Goal: Task Accomplishment & Management: Manage account settings

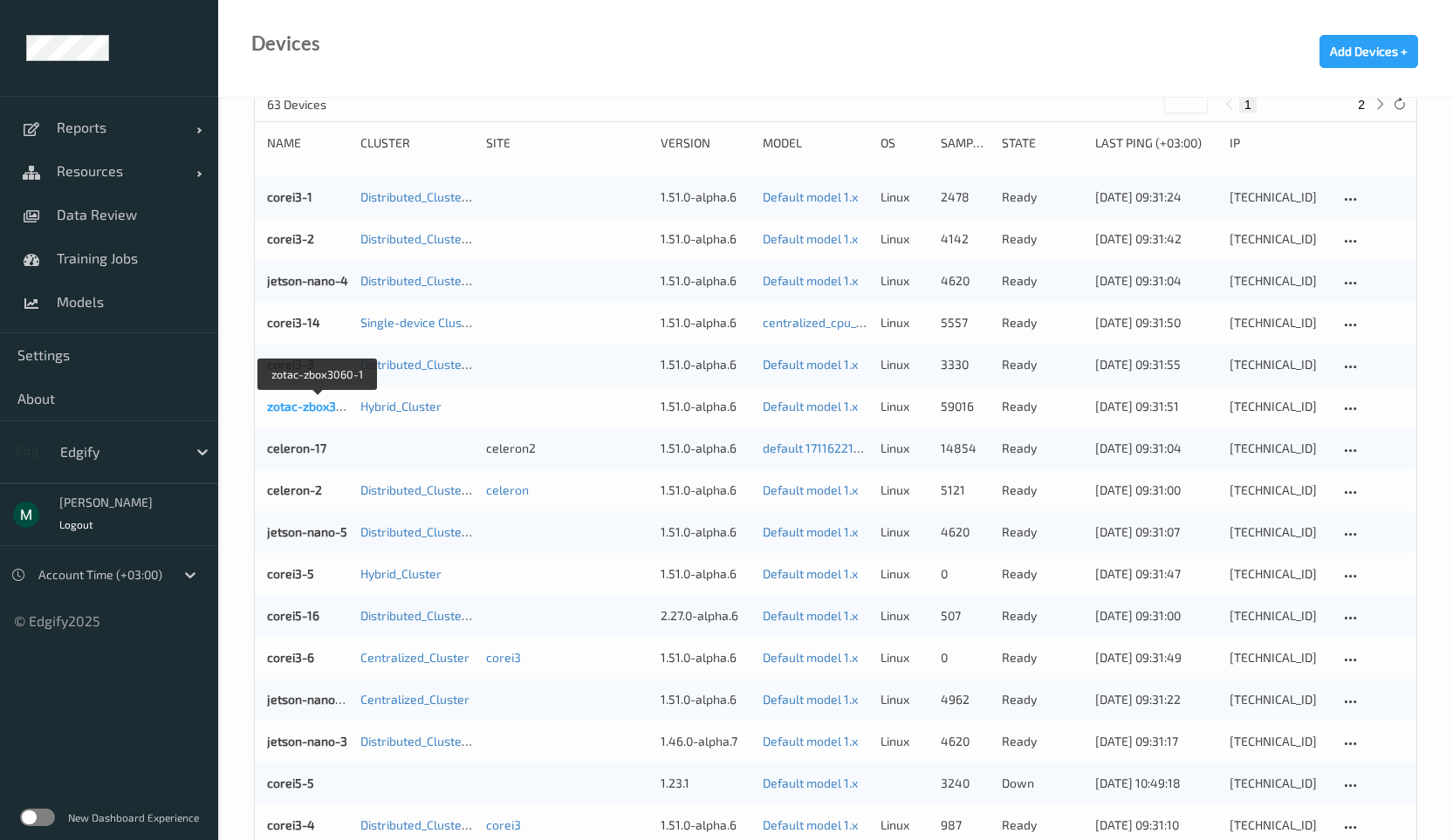
scroll to position [209, 0]
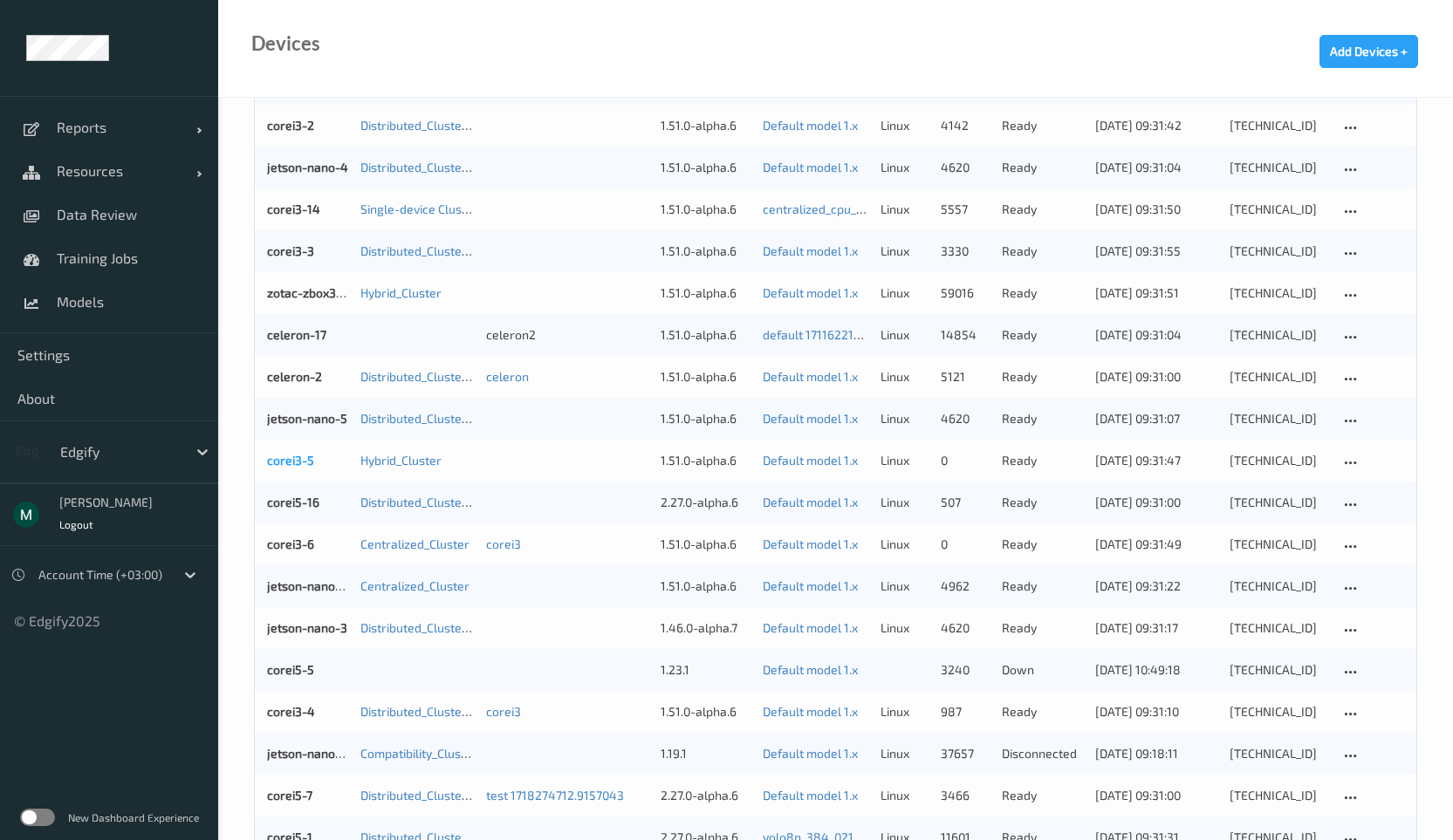
click at [273, 458] on link "corei3-5" at bounding box center [291, 460] width 47 height 15
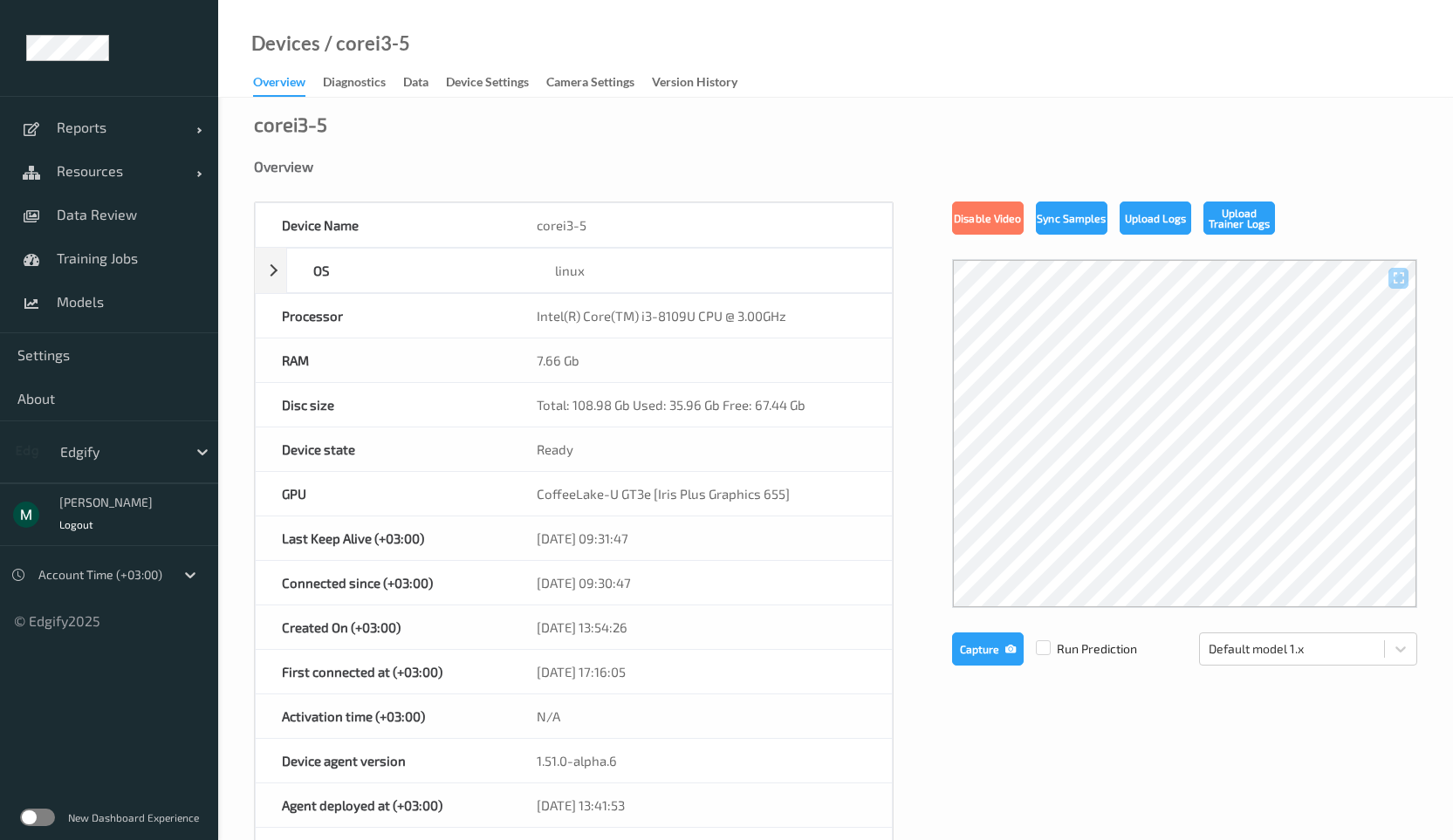
click at [491, 70] on div "Devices / corei3-5 Overview Diagnostics Data Device Settings Camera Settings Ve…" at bounding box center [835, 48] width 1235 height 97
click at [424, 83] on div "Data" at bounding box center [416, 84] width 26 height 22
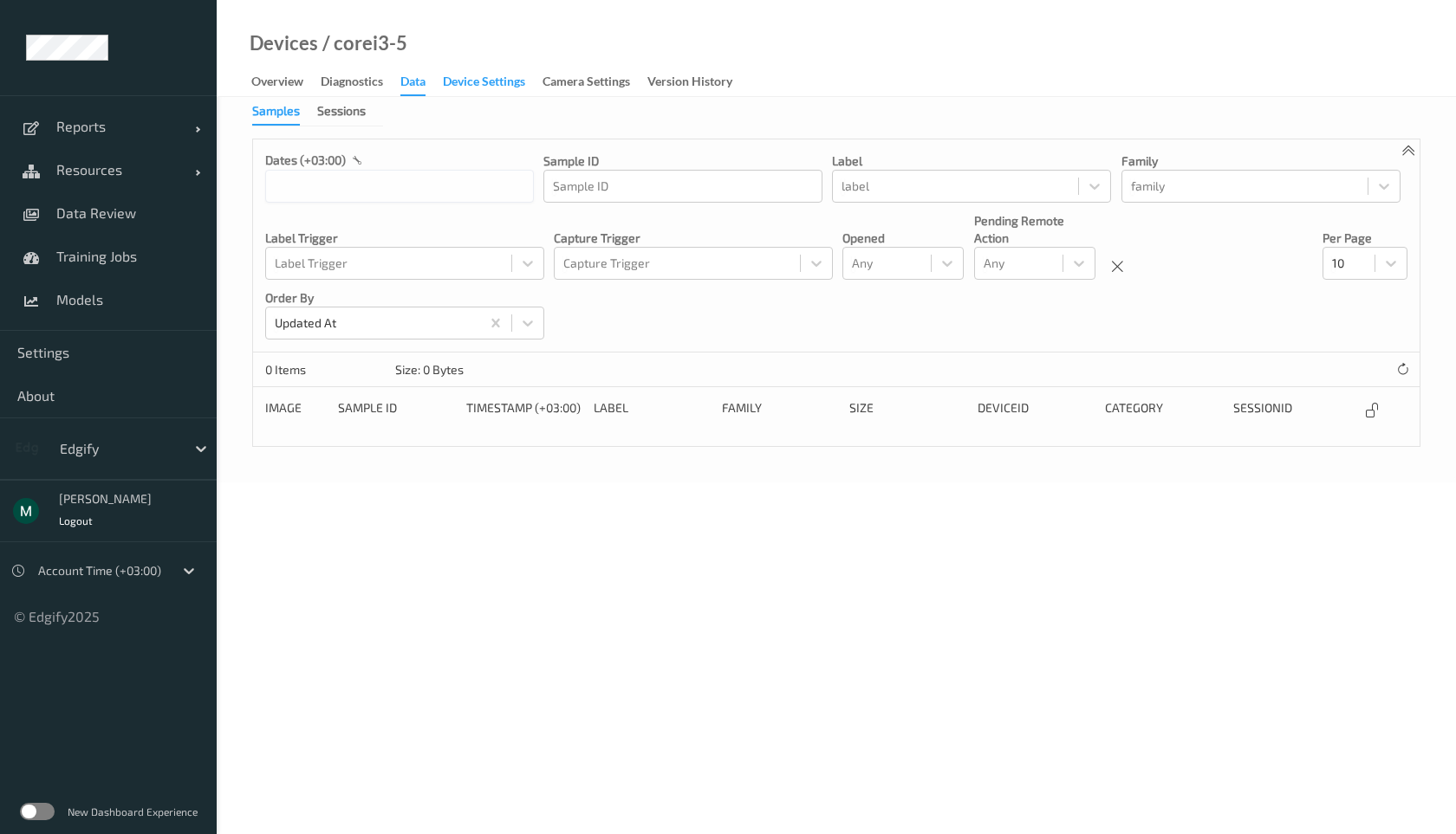
click at [484, 93] on div "Device Settings" at bounding box center [484, 84] width 82 height 21
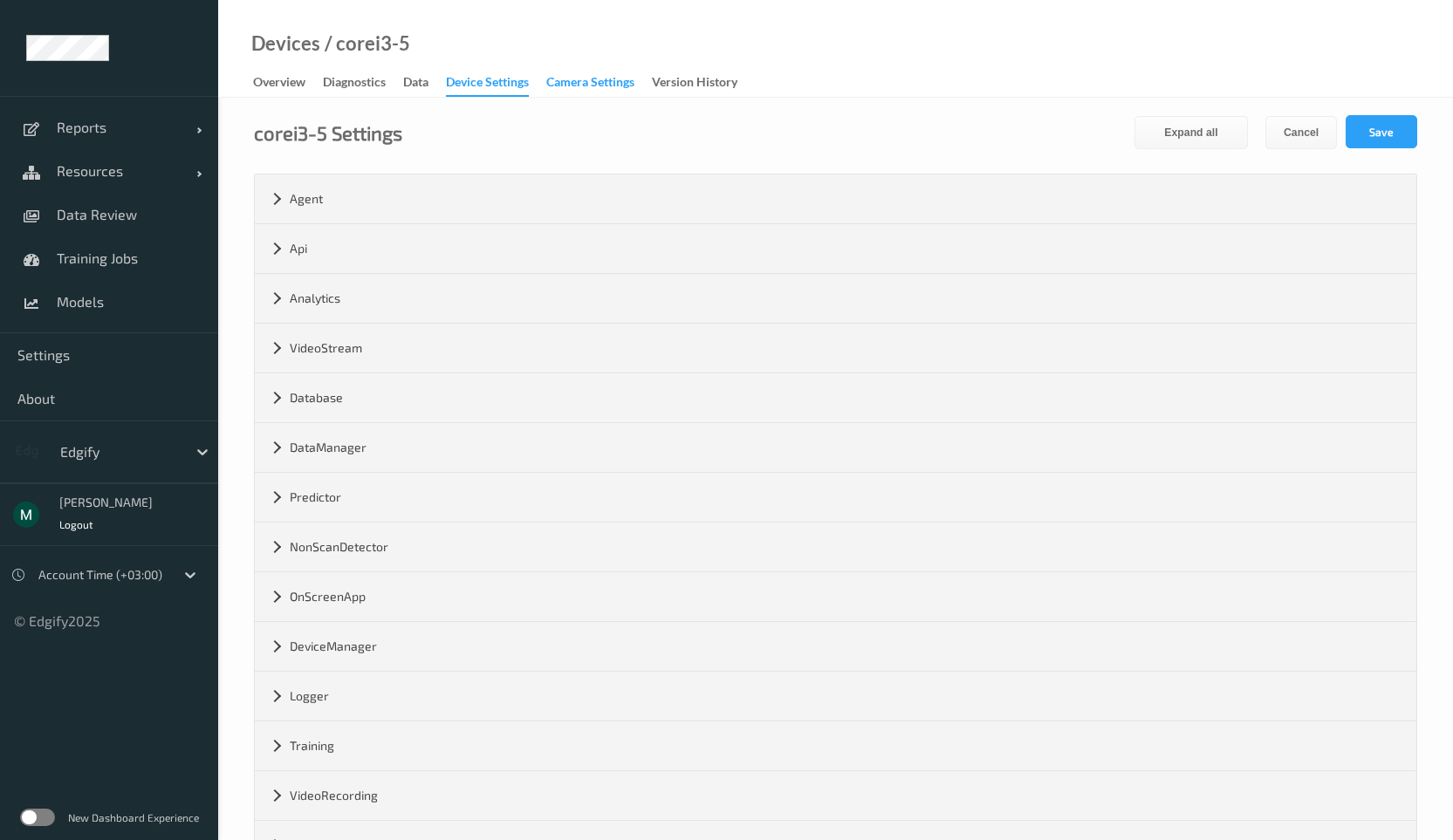
click at [587, 92] on div "Camera Settings" at bounding box center [590, 84] width 88 height 22
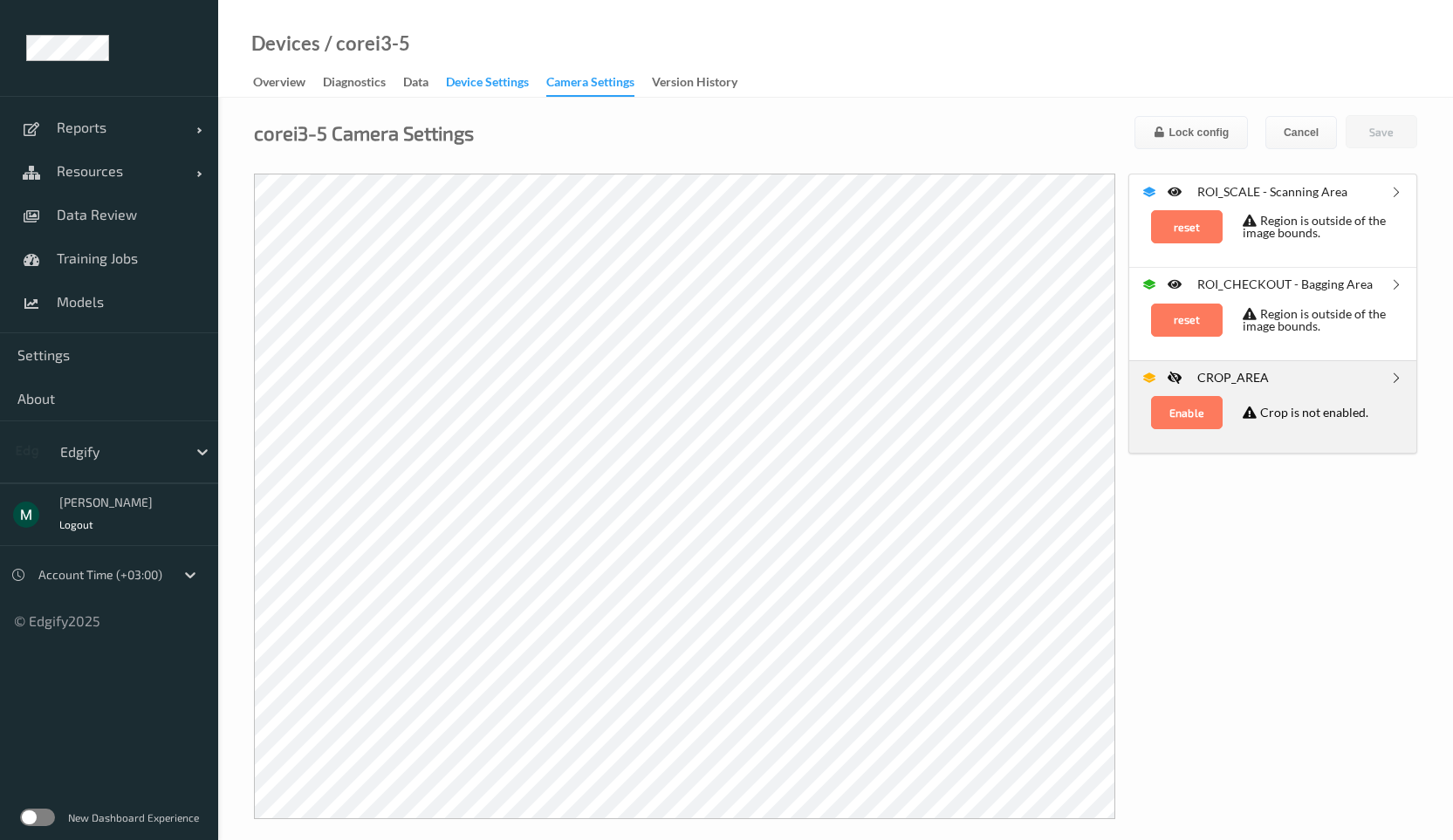
click at [511, 85] on div "Device Settings" at bounding box center [487, 84] width 83 height 22
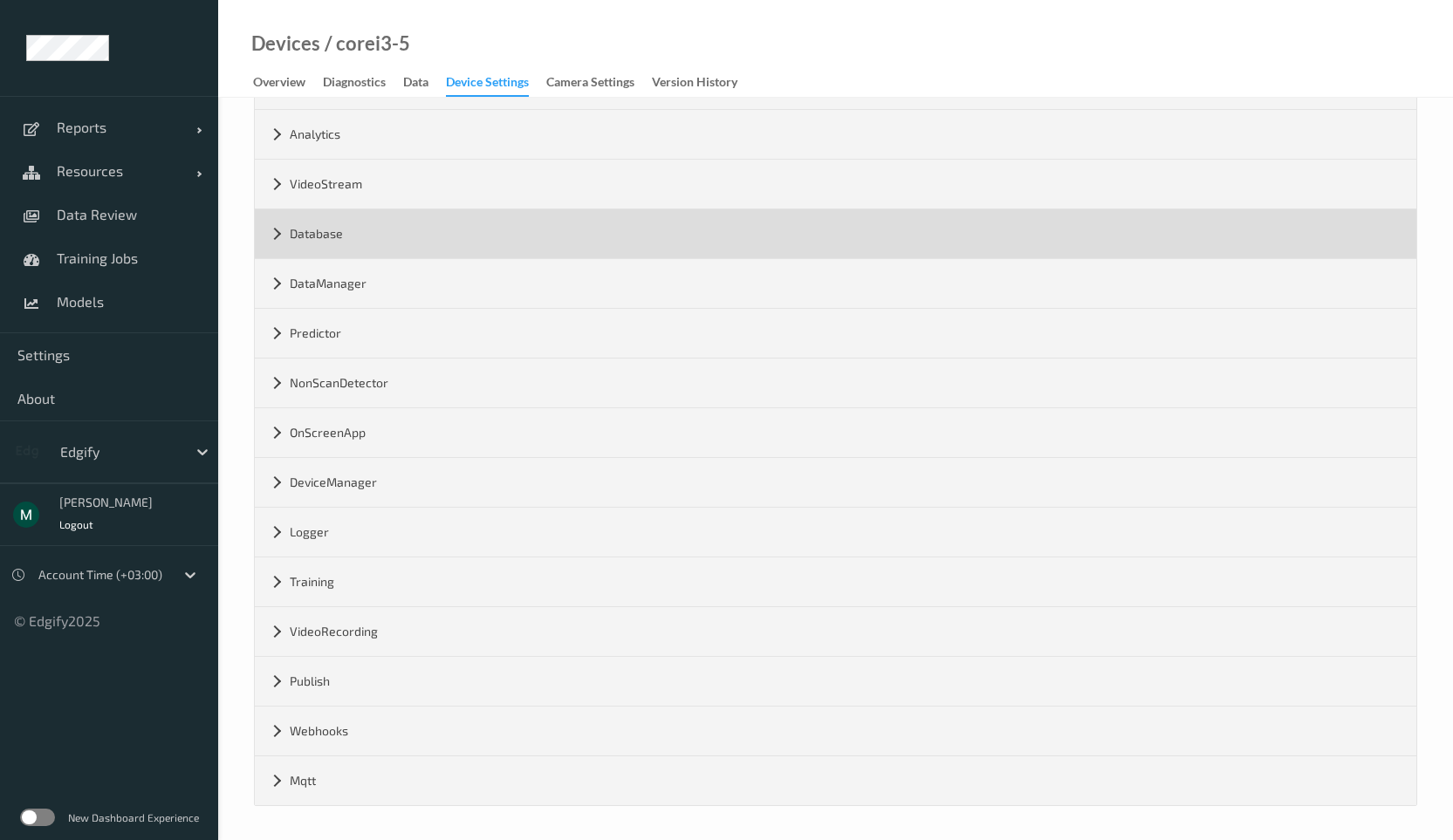
scroll to position [166, 0]
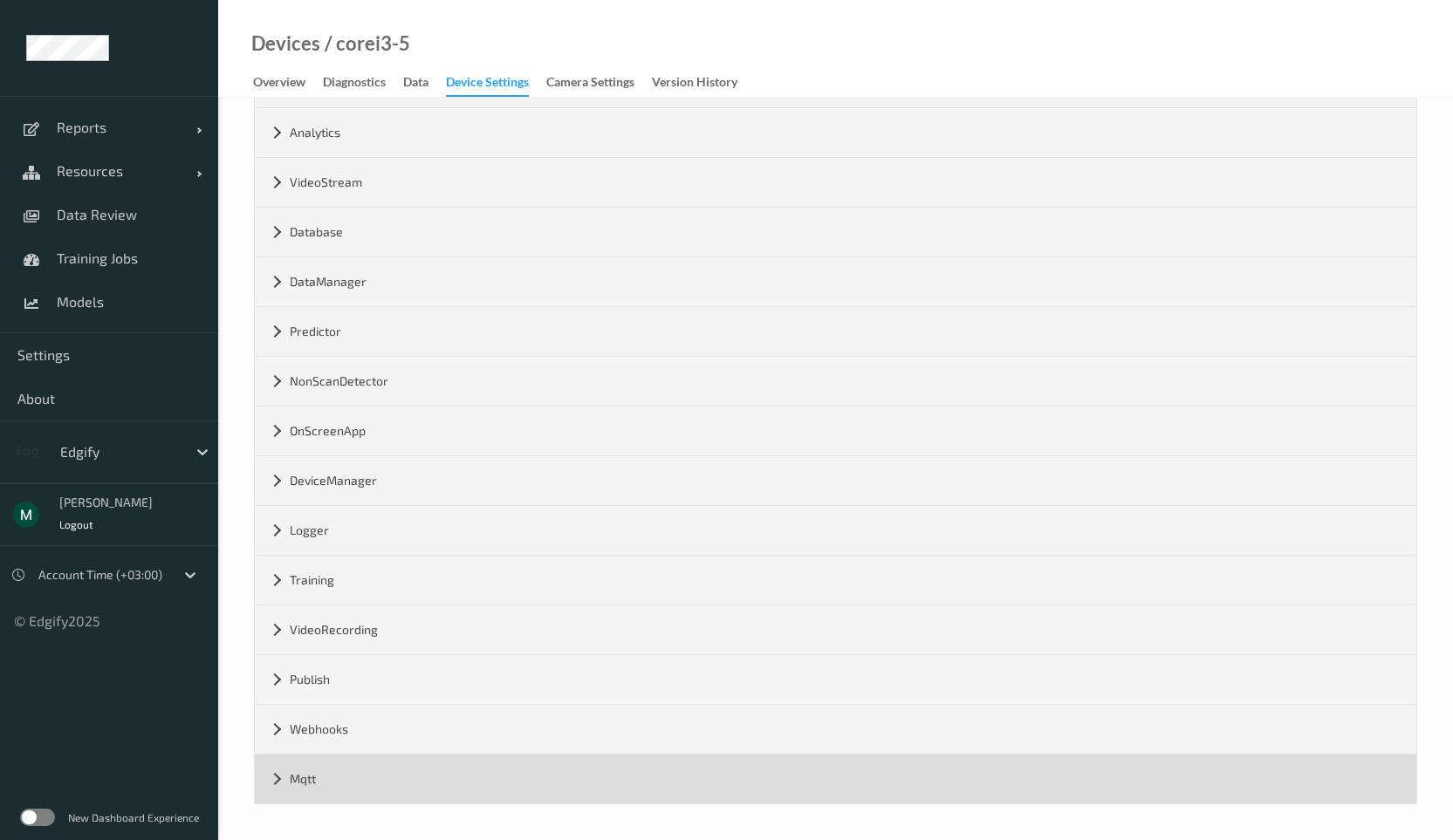
click at [315, 757] on div "Mqtt" at bounding box center [835, 779] width 1161 height 49
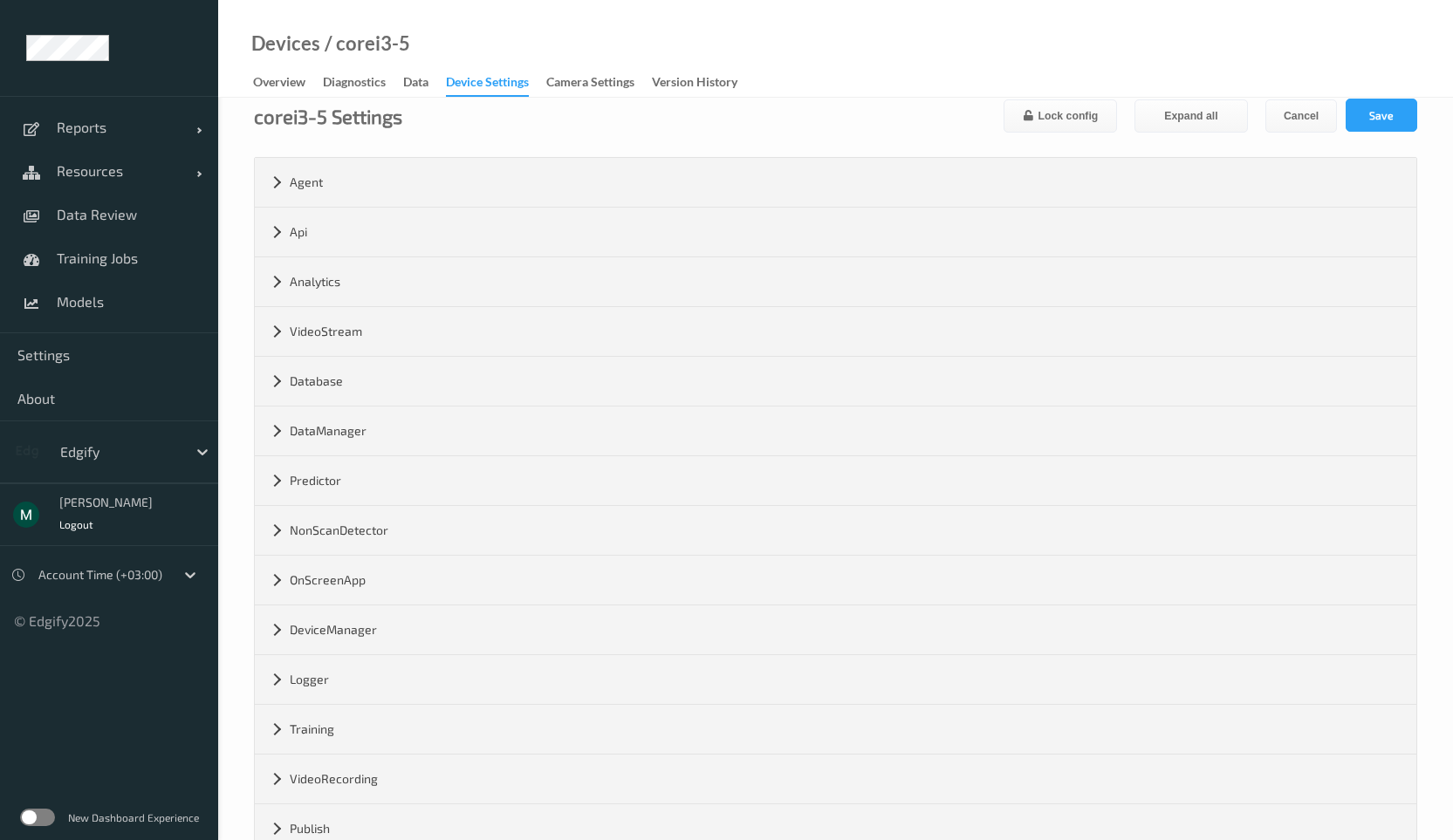
scroll to position [0, 0]
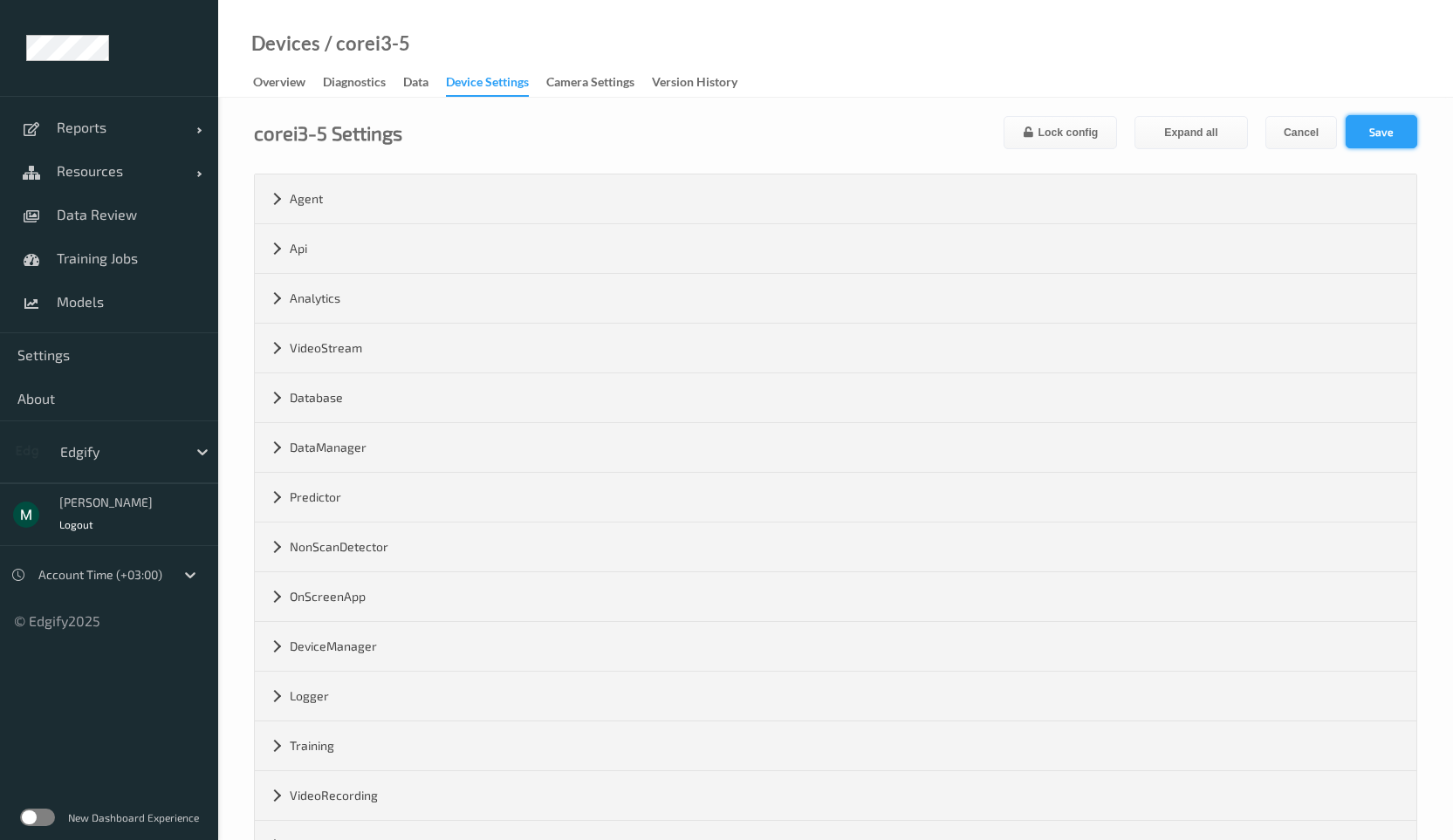
click at [1379, 134] on button "Save" at bounding box center [1380, 132] width 72 height 33
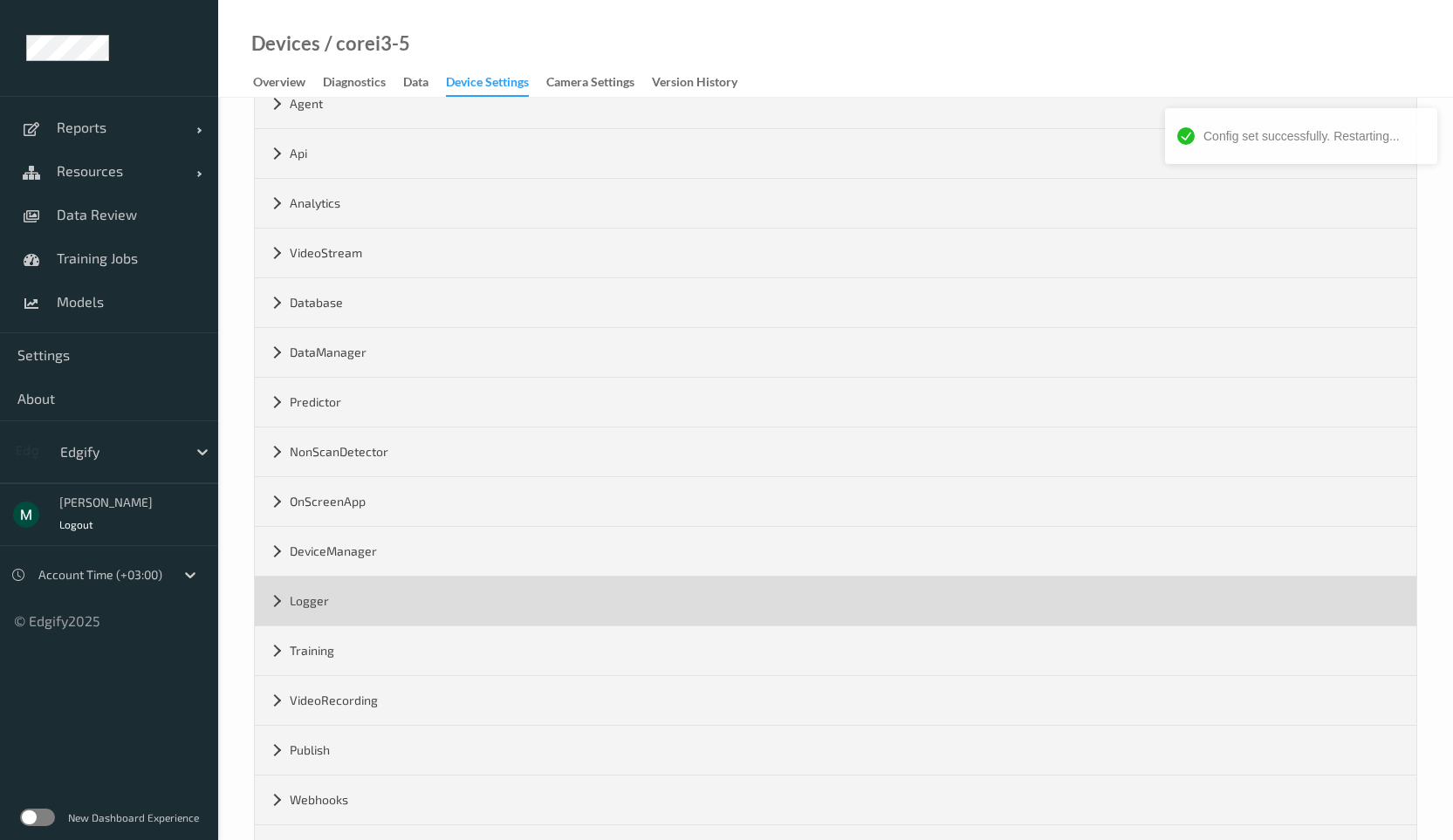
scroll to position [166, 0]
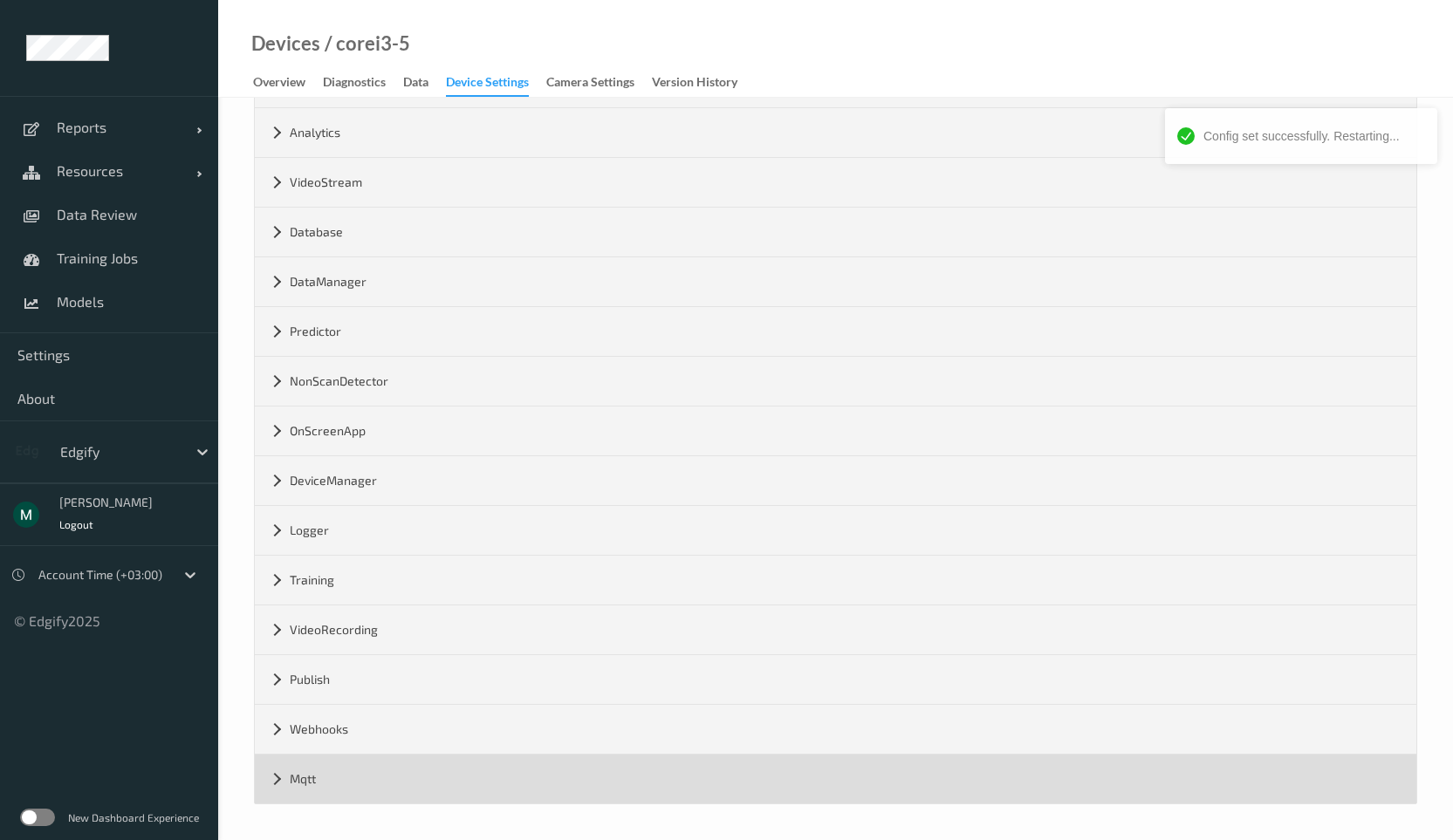
click at [290, 769] on div "Mqtt" at bounding box center [835, 779] width 1161 height 49
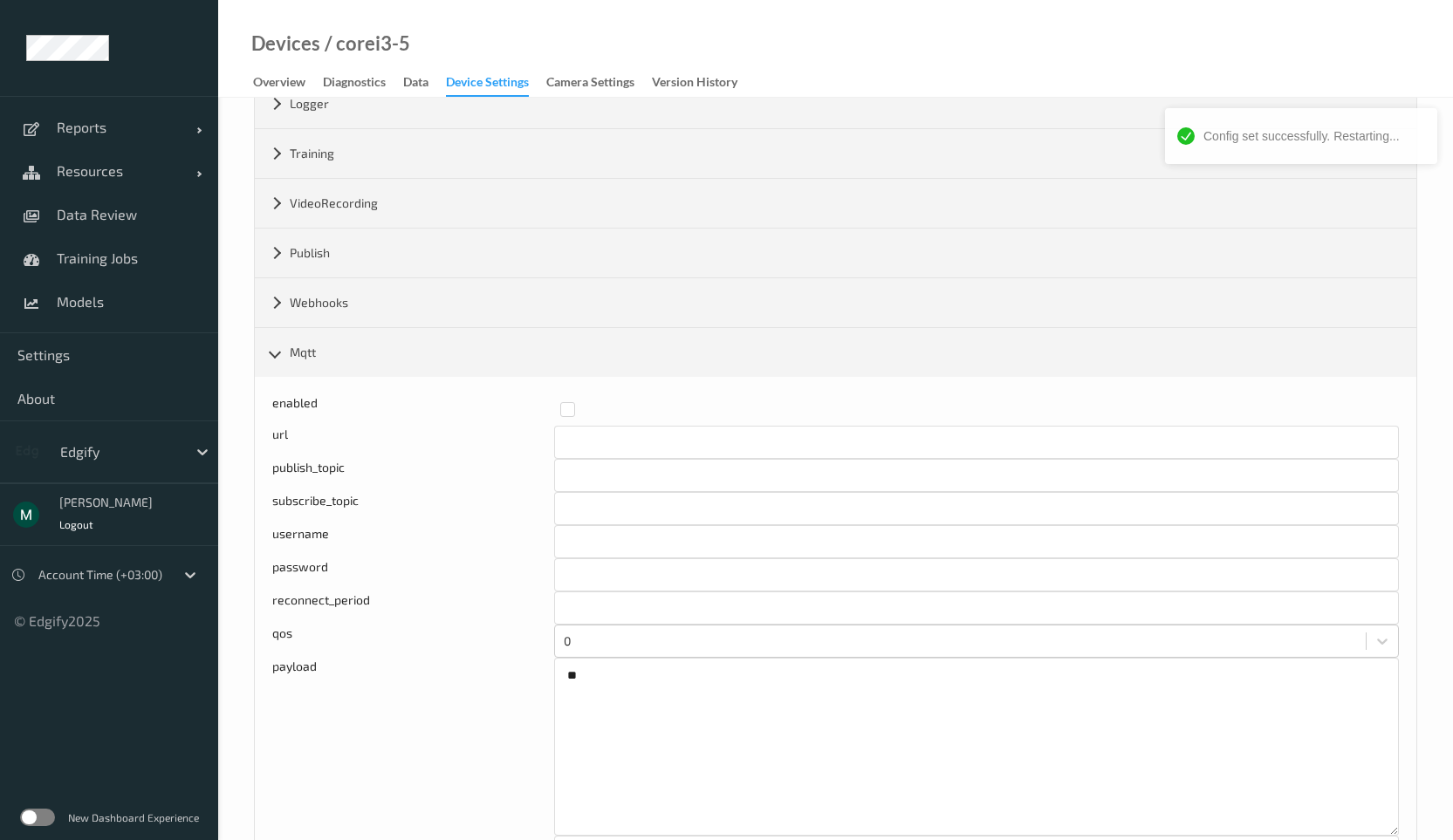
scroll to position [675, 0]
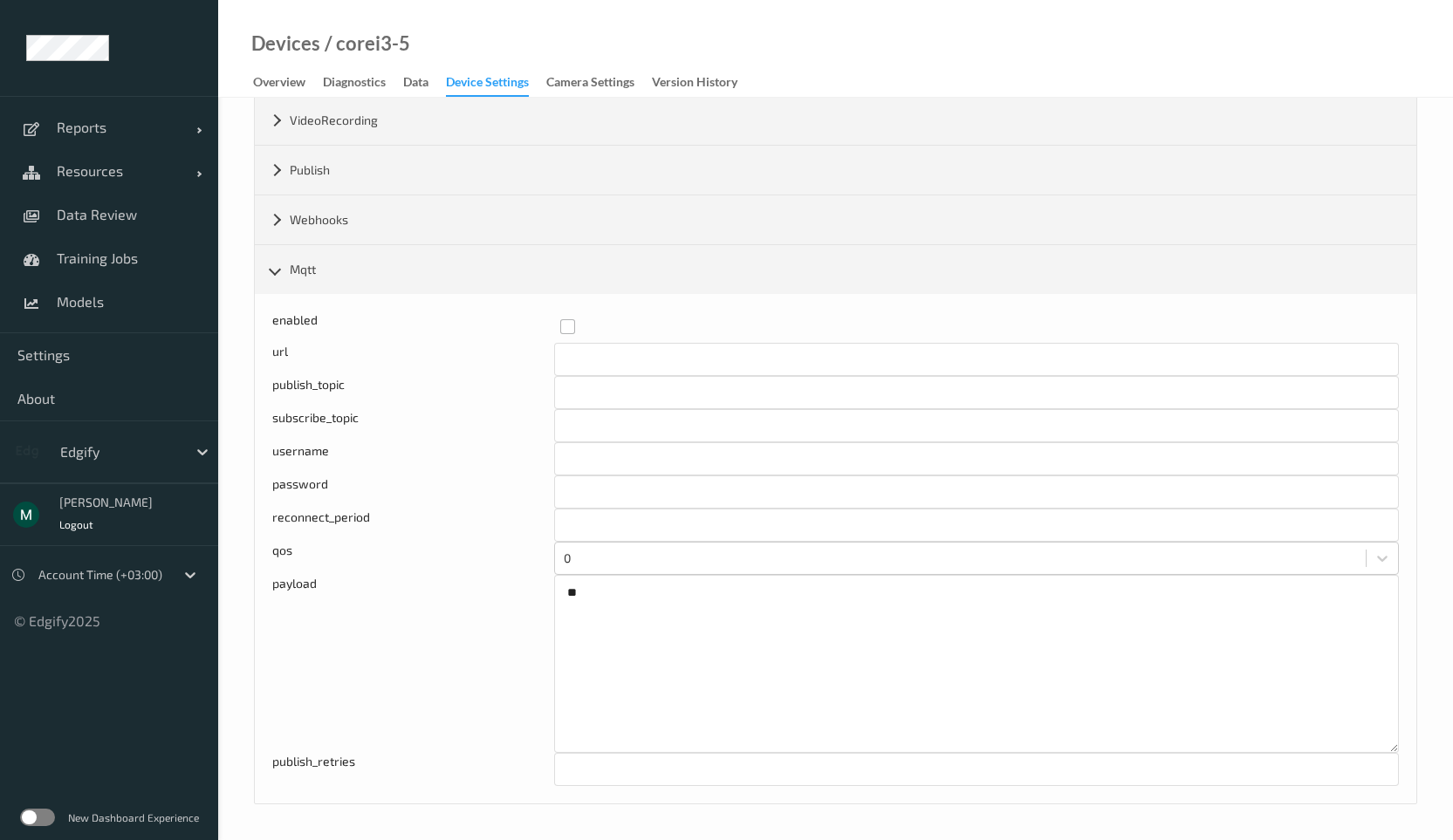
click at [566, 319] on label at bounding box center [973, 319] width 826 height 0
click at [578, 355] on input "text" at bounding box center [977, 360] width 845 height 33
type input "mqtt://teamcity-builder.[PERSON_NAME]:1883"
click at [645, 405] on input "text" at bounding box center [977, 393] width 845 height 33
type input "edgify/localhost/output"
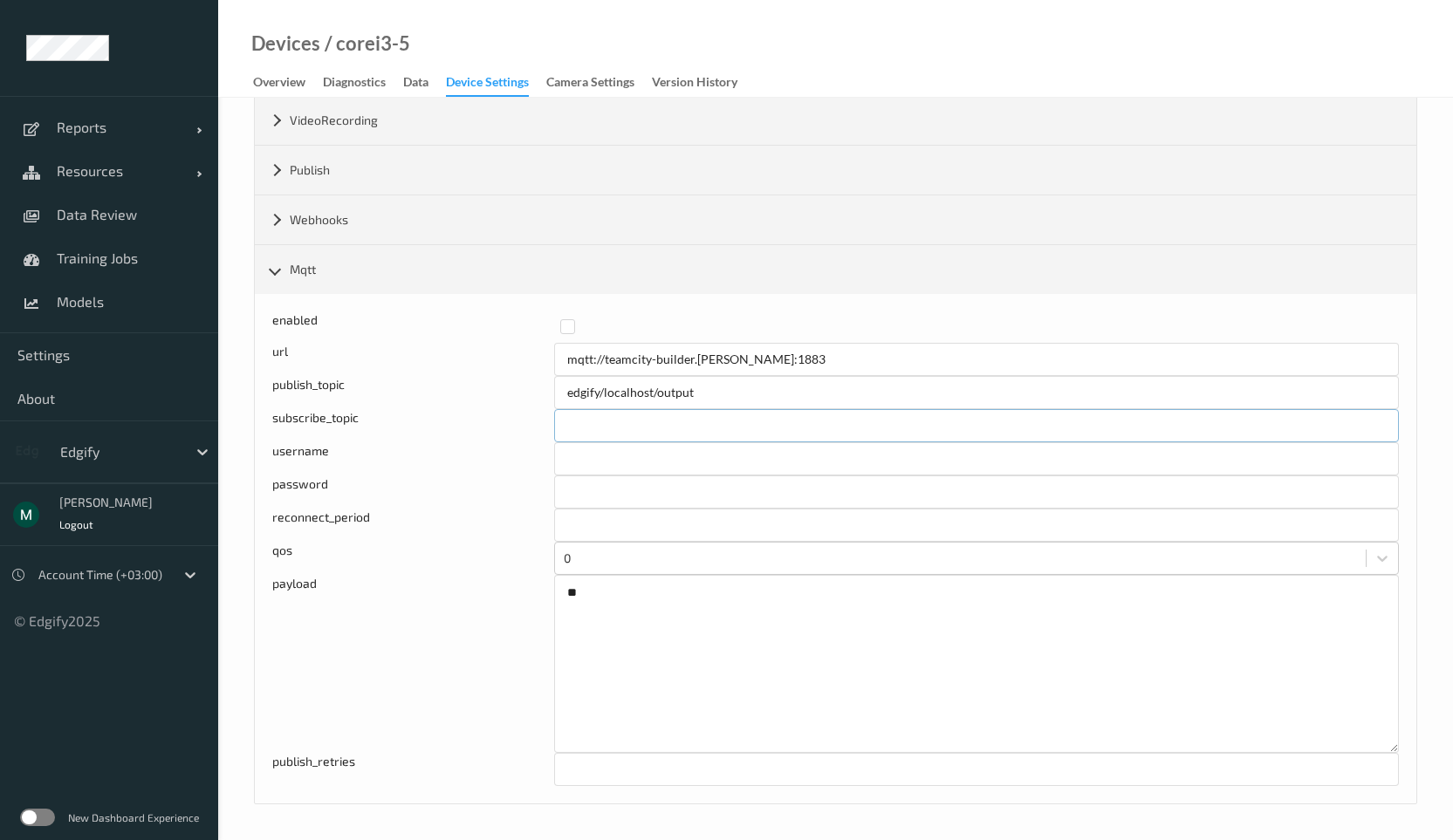
click at [636, 422] on input "text" at bounding box center [977, 425] width 845 height 33
type input "edgify/localhost/input"
click at [619, 453] on input "text" at bounding box center [977, 459] width 845 height 33
click at [418, 609] on div "payload" at bounding box center [413, 663] width 282 height 178
